Goal: Register for event/course

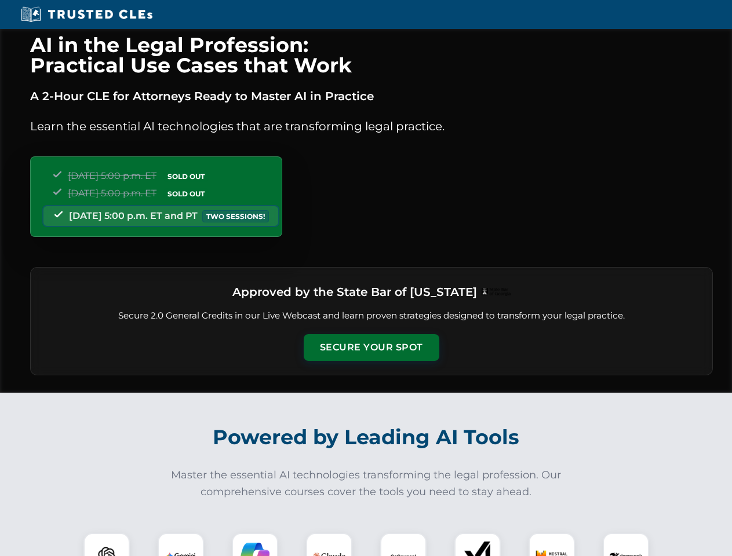
click at [371, 348] on button "Secure Your Spot" at bounding box center [371, 347] width 136 height 27
click at [107, 544] on img at bounding box center [107, 556] width 34 height 34
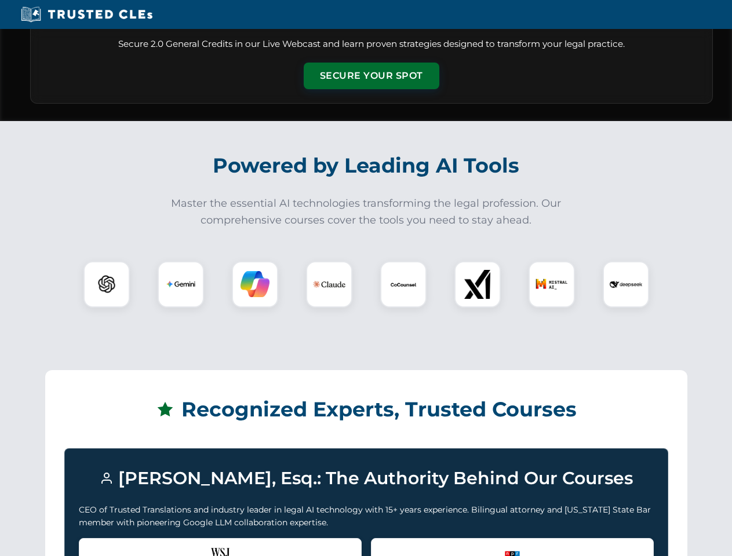
click at [181, 544] on div "Recognized by the WSJ [PERSON_NAME] was featured for his expertise in AI legal …" at bounding box center [220, 561] width 283 height 46
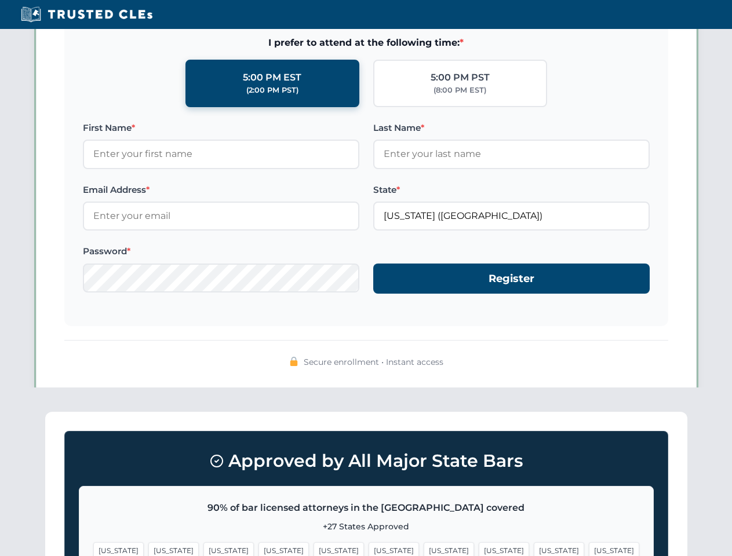
click at [423, 544] on span "[US_STATE]" at bounding box center [448, 550] width 50 height 17
click at [533, 544] on span "[US_STATE]" at bounding box center [558, 550] width 50 height 17
